Goal: Check status: Check status

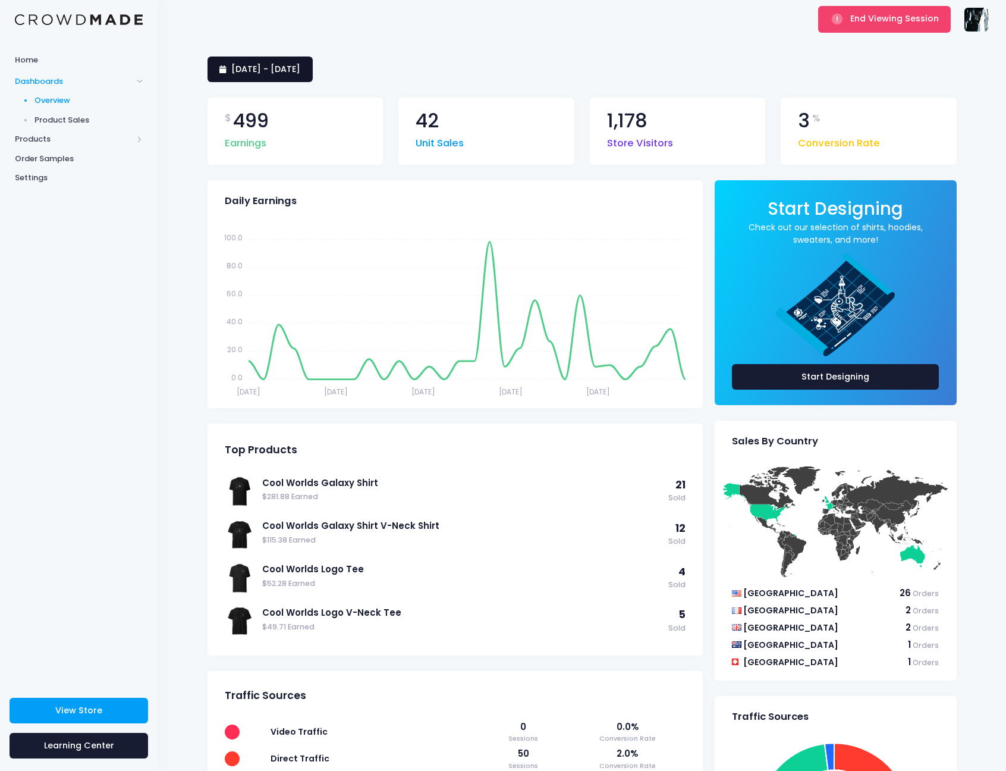
click at [300, 69] on span "[DATE] - [DATE]" at bounding box center [265, 69] width 69 height 12
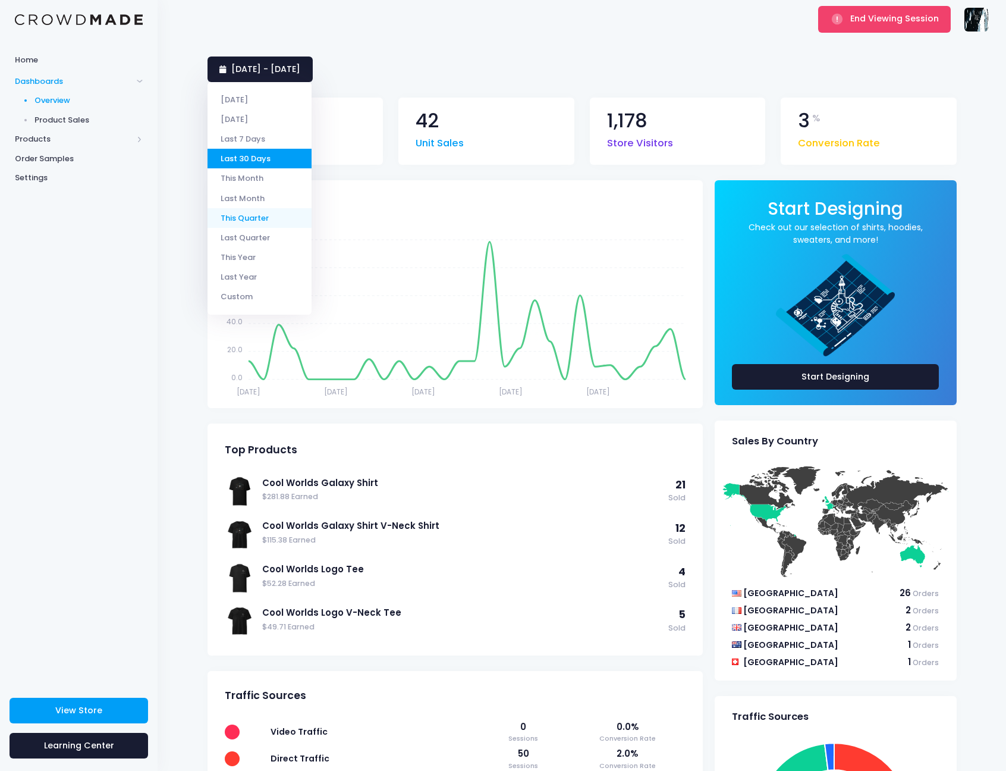
click at [270, 214] on li "This Quarter" at bounding box center [260, 218] width 104 height 20
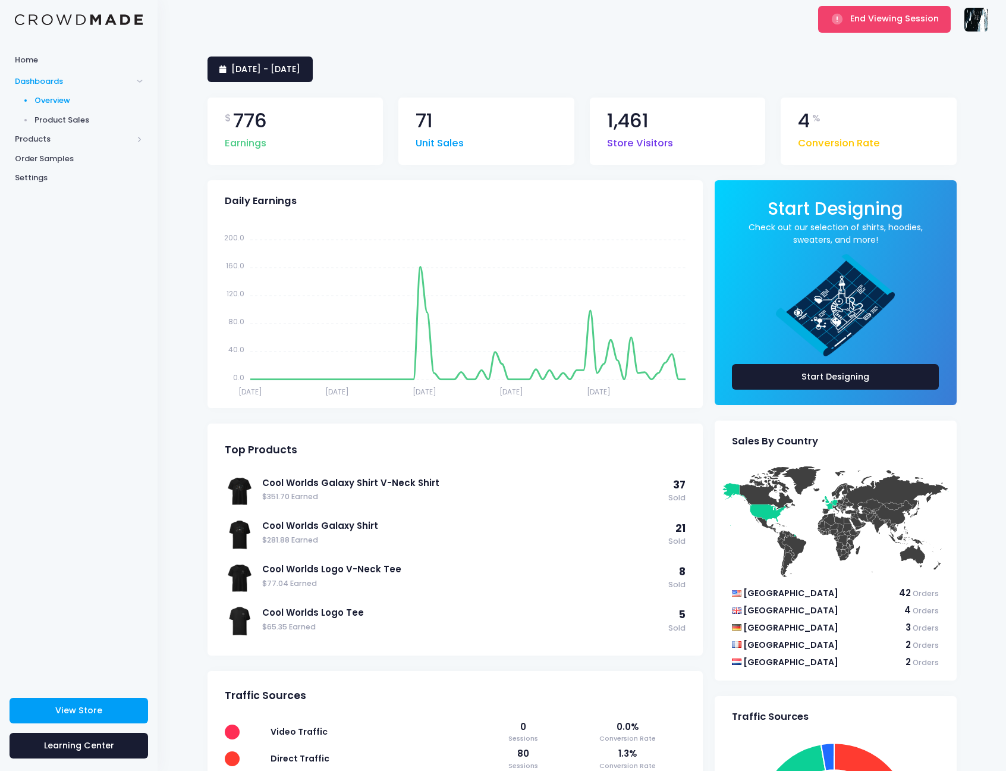
click at [707, 55] on div "[DATE] - [DATE] $ 776 Earnings 71 Unit Sales 1,461 Store Visitors 4 % Conversio…" at bounding box center [582, 551] width 849 height 1024
click at [843, 28] on button "End Viewing Session" at bounding box center [884, 19] width 133 height 26
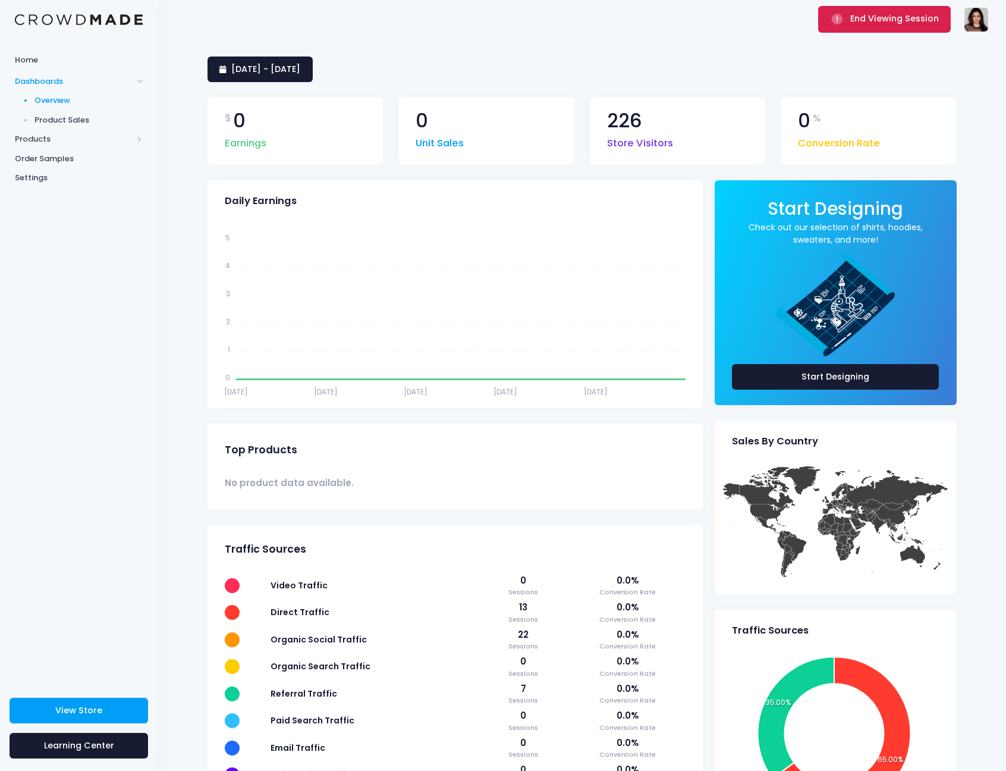
click at [864, 14] on span "End Viewing Session" at bounding box center [894, 18] width 89 height 12
